Goal: Register for event/course

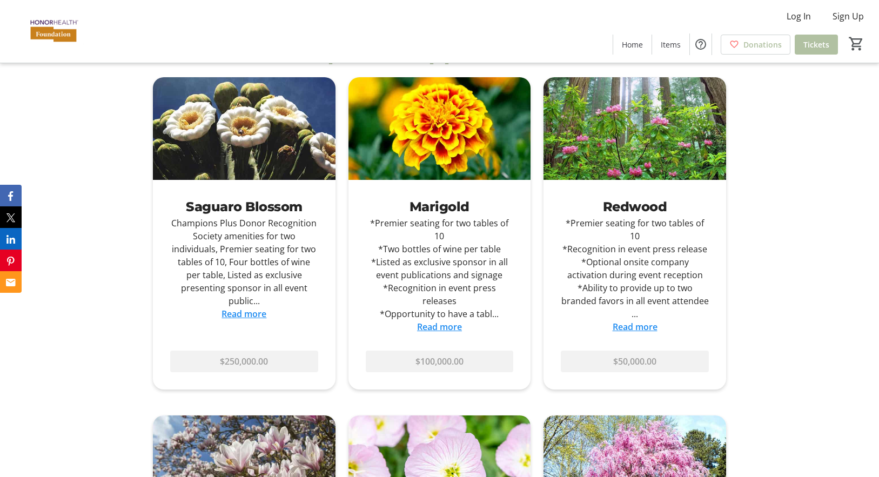
scroll to position [648, 0]
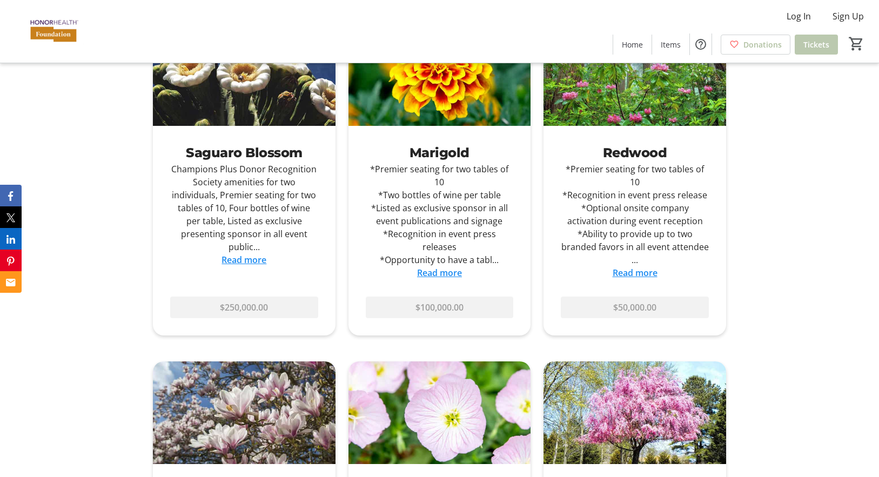
click at [813, 48] on span "Tickets" at bounding box center [816, 44] width 26 height 11
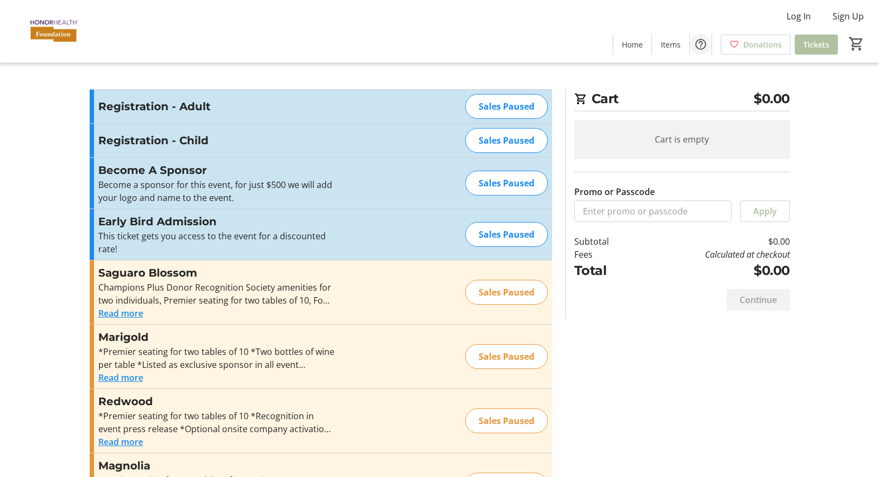
click at [702, 48] on mat-icon "Help" at bounding box center [700, 44] width 13 height 13
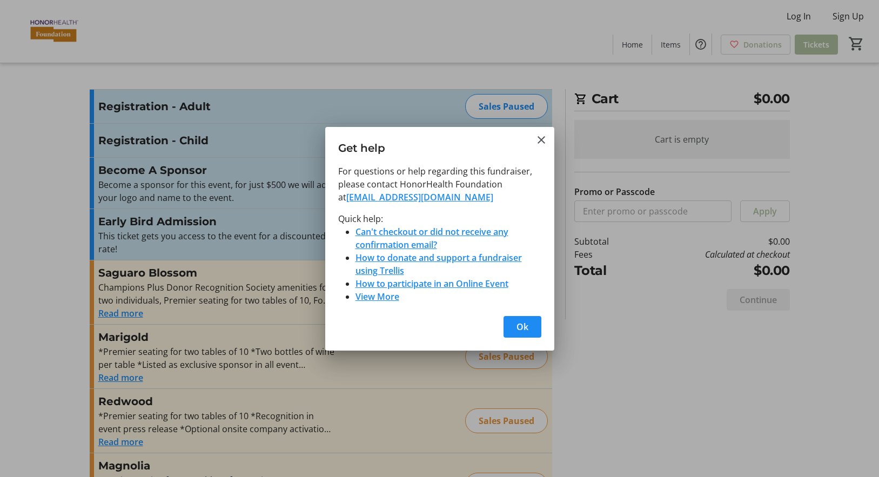
click at [476, 284] on link "How to participate in an Online Event" at bounding box center [431, 284] width 153 height 12
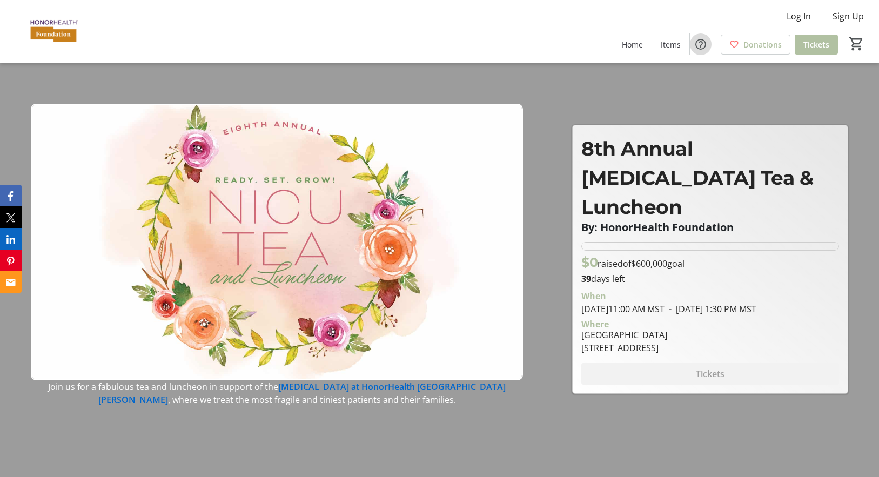
click at [704, 48] on mat-icon "Help" at bounding box center [700, 44] width 13 height 13
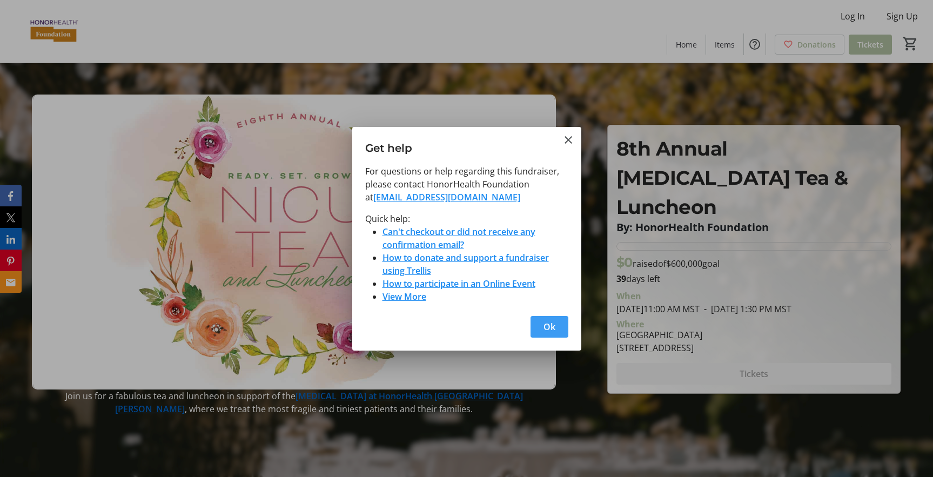
click at [542, 326] on span "button" at bounding box center [549, 327] width 38 height 26
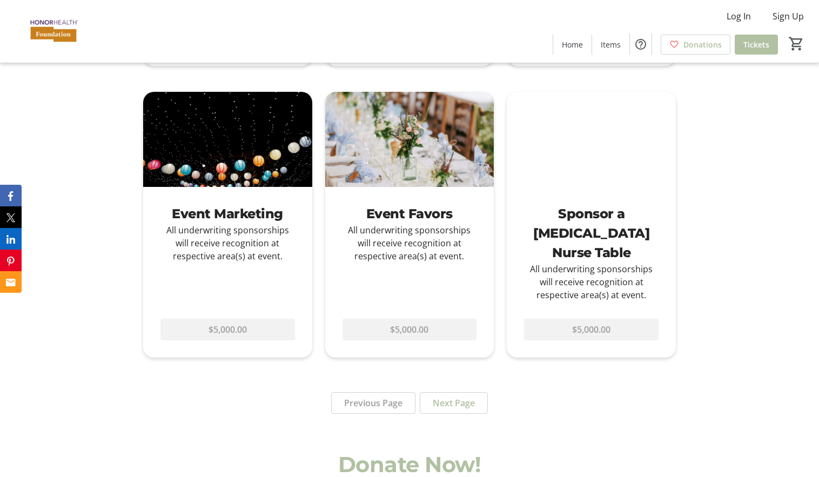
scroll to position [1743, 0]
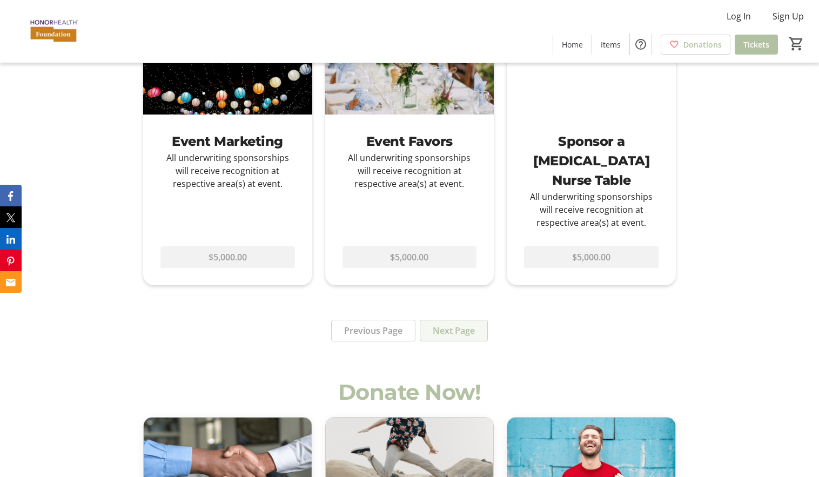
click at [464, 324] on span "Next Page" at bounding box center [454, 330] width 42 height 13
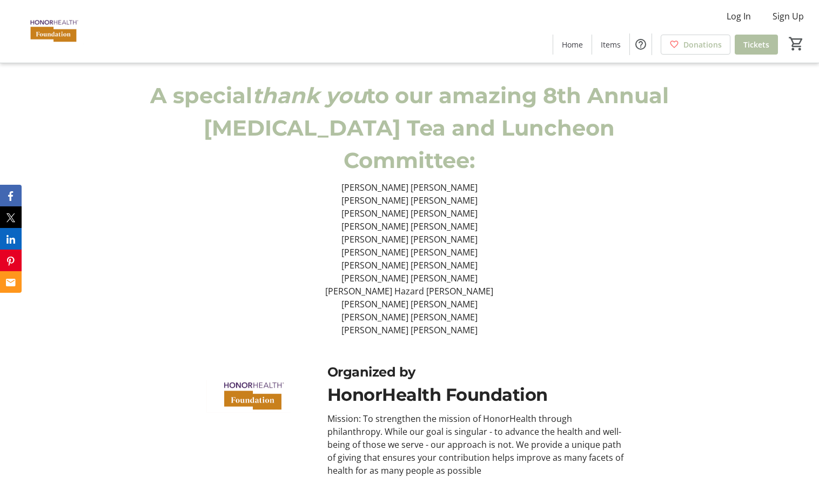
scroll to position [2428, 0]
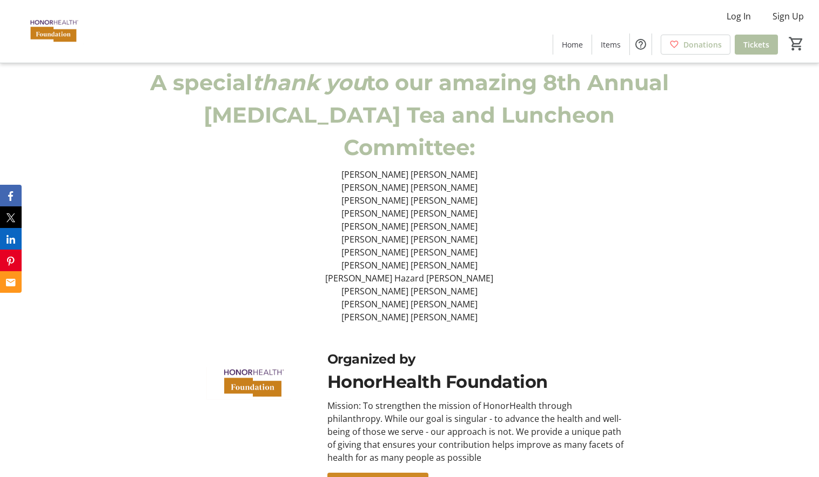
click at [389, 476] on span "Contact Organizer" at bounding box center [377, 483] width 75 height 13
